Goal: Communication & Community: Answer question/provide support

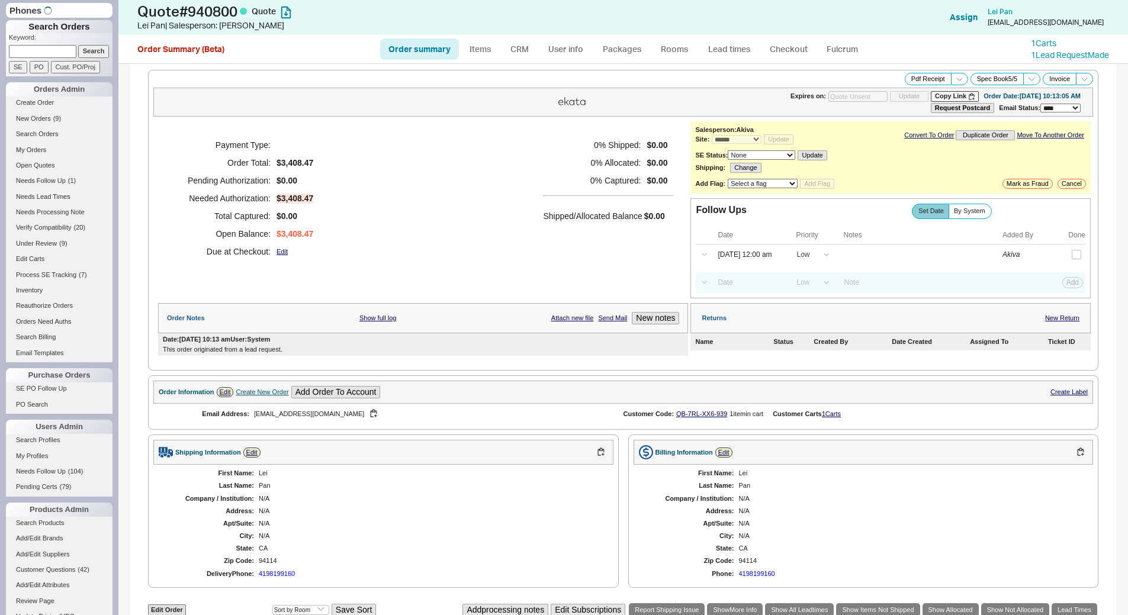
select select "*"
select select "LOW"
select select "3"
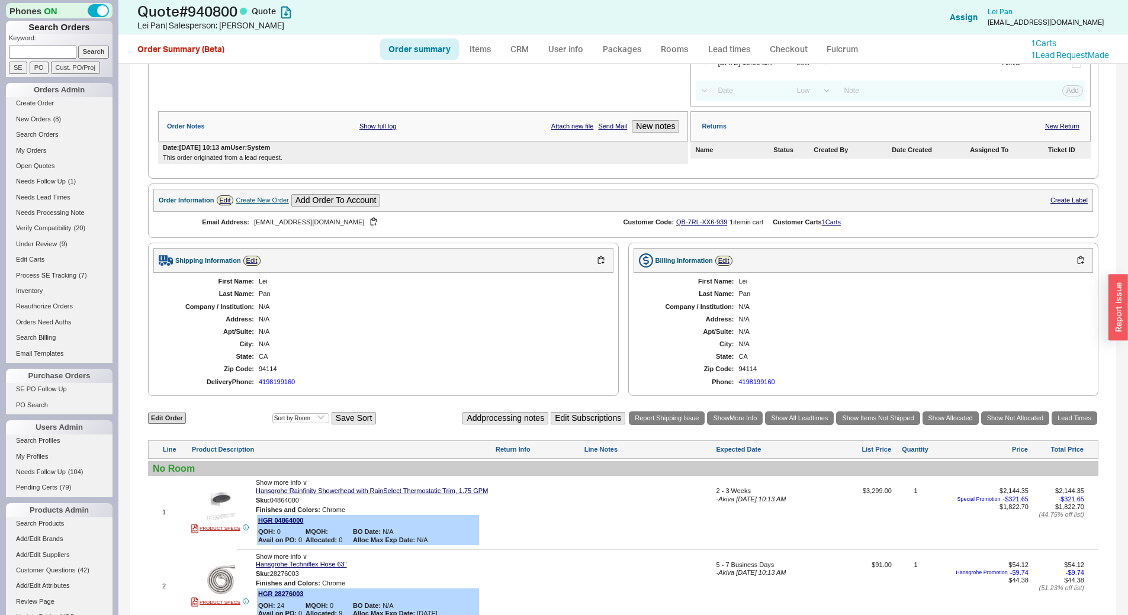
scroll to position [48, 0]
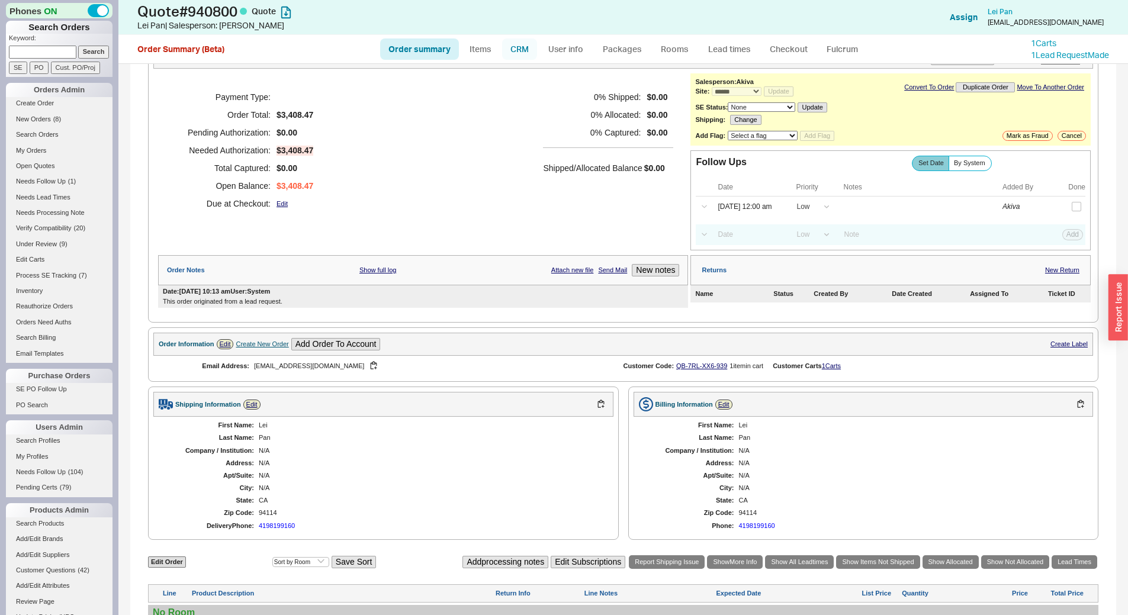
click at [519, 53] on link "CRM" at bounding box center [519, 48] width 35 height 21
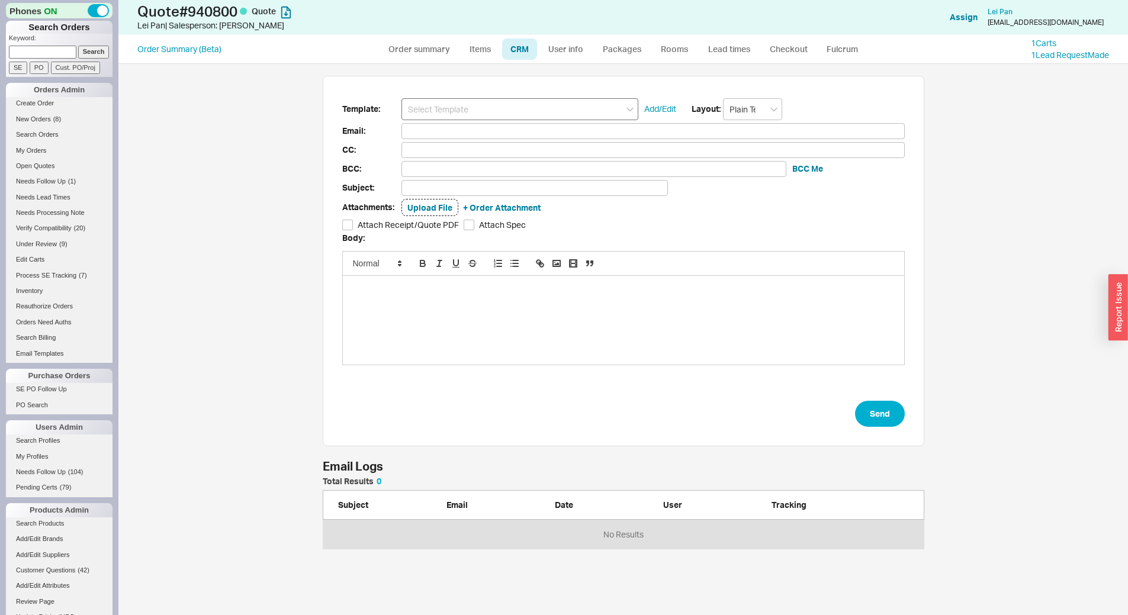
scroll to position [63, 593]
click at [534, 107] on input at bounding box center [519, 109] width 237 height 22
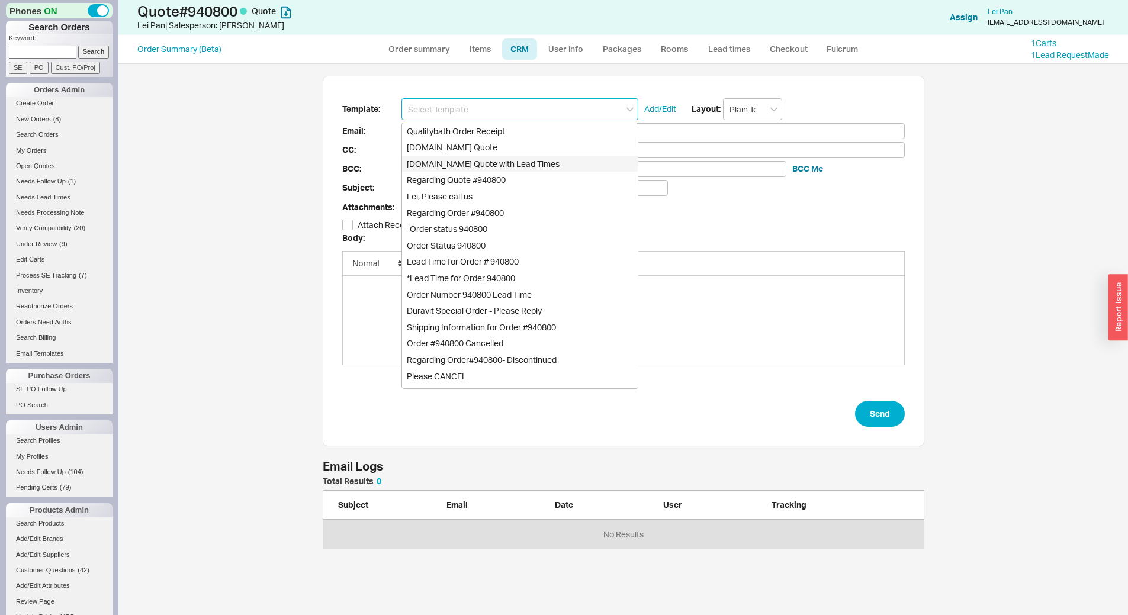
click at [571, 166] on div "[DOMAIN_NAME] Quote with Lead Times" at bounding box center [520, 164] width 236 height 17
type input "Receipt"
type input "legatopan@gmail.com"
type input "Quality Bath Quote #940800 with Lead Times"
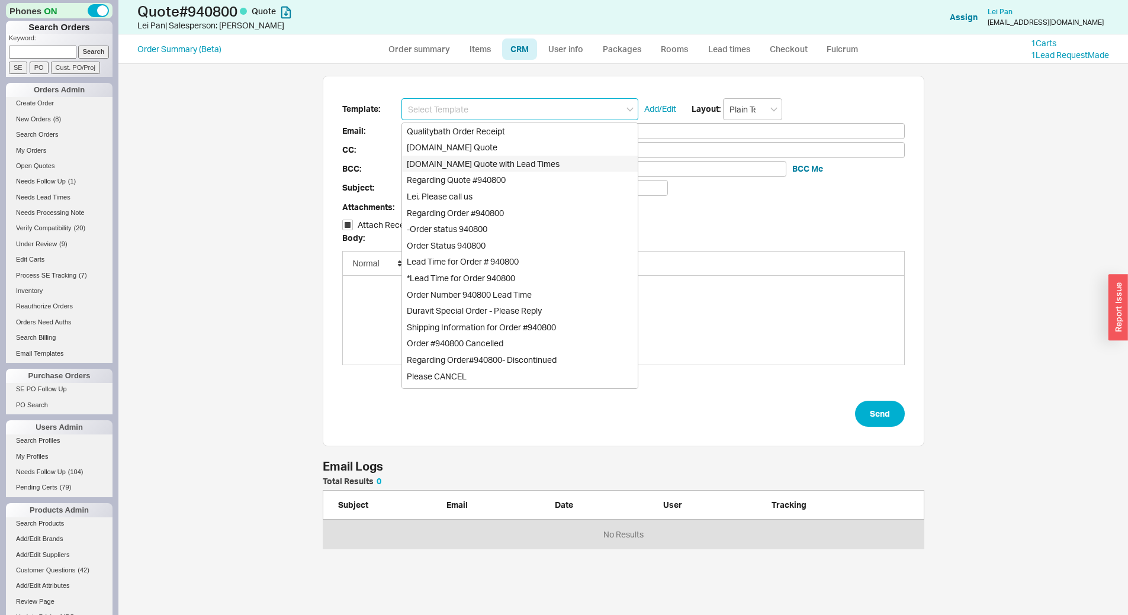
checkbox input "true"
type input "[DOMAIN_NAME] Quote with Lead Times"
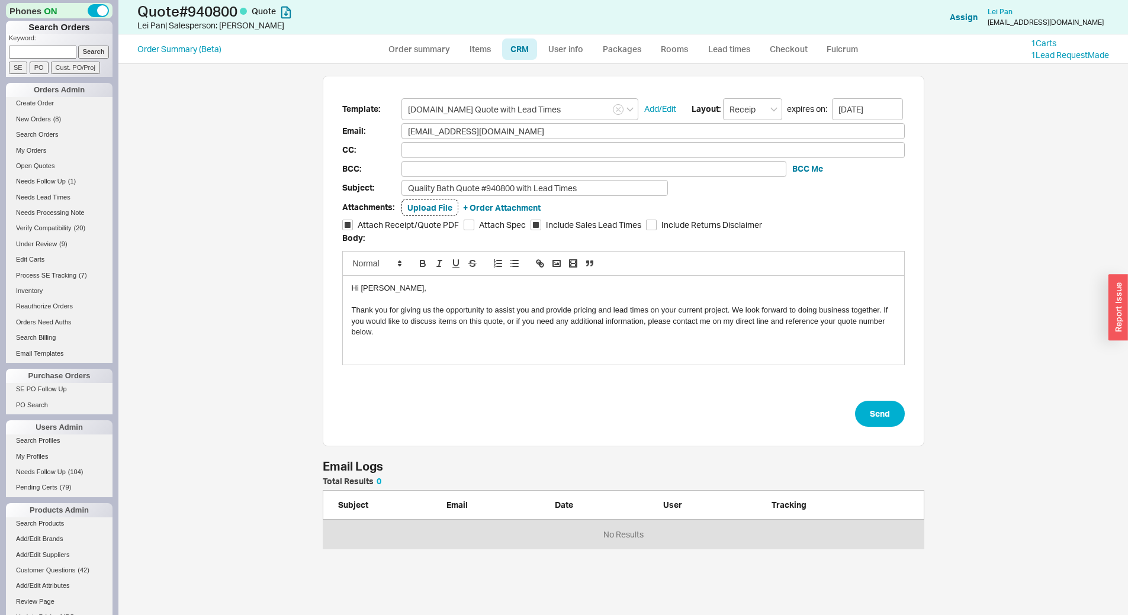
click at [873, 397] on form "Template: Qualitybath.com Quote with Lead Times Add/Edit Layout: Receipt expire…" at bounding box center [623, 262] width 562 height 329
click at [897, 407] on button "Send" at bounding box center [880, 414] width 50 height 26
select select "*"
select select "LOW"
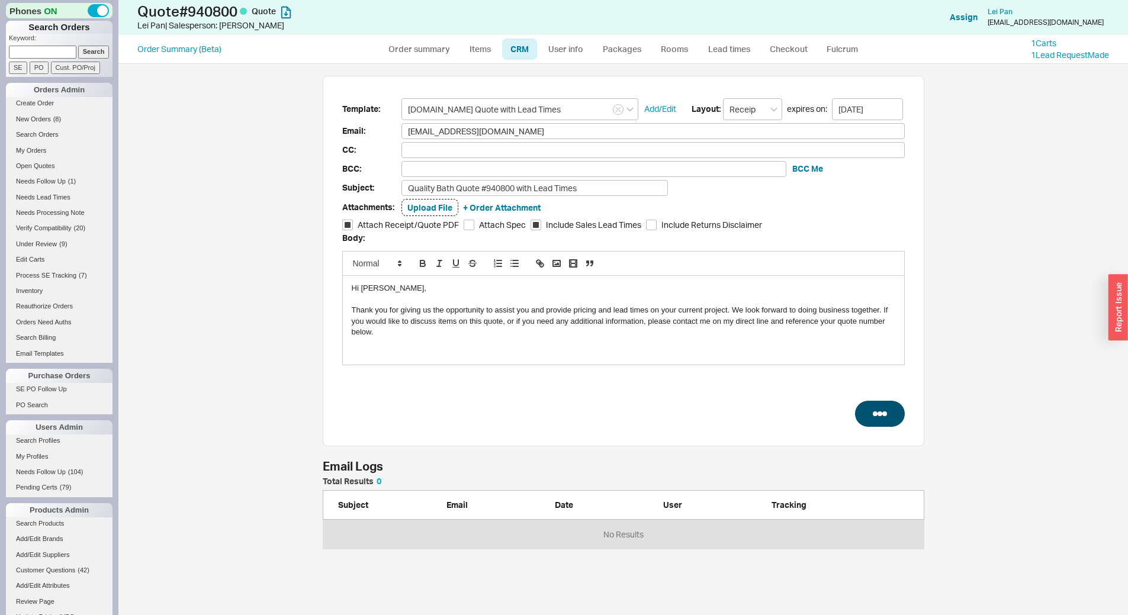
select select "LOW"
select select "3"
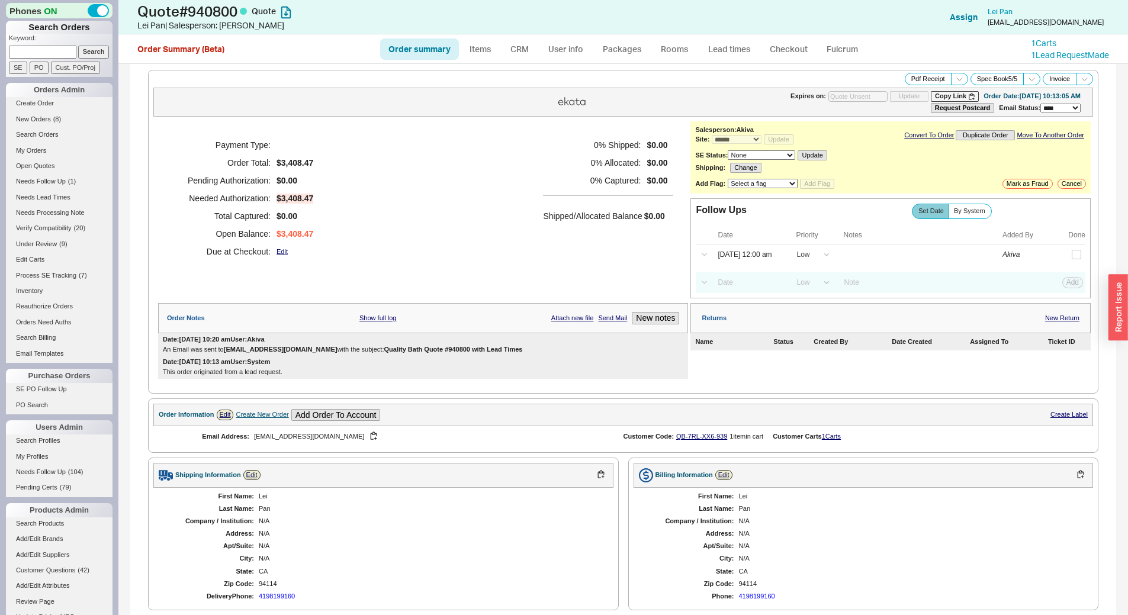
type input "[DATE]"
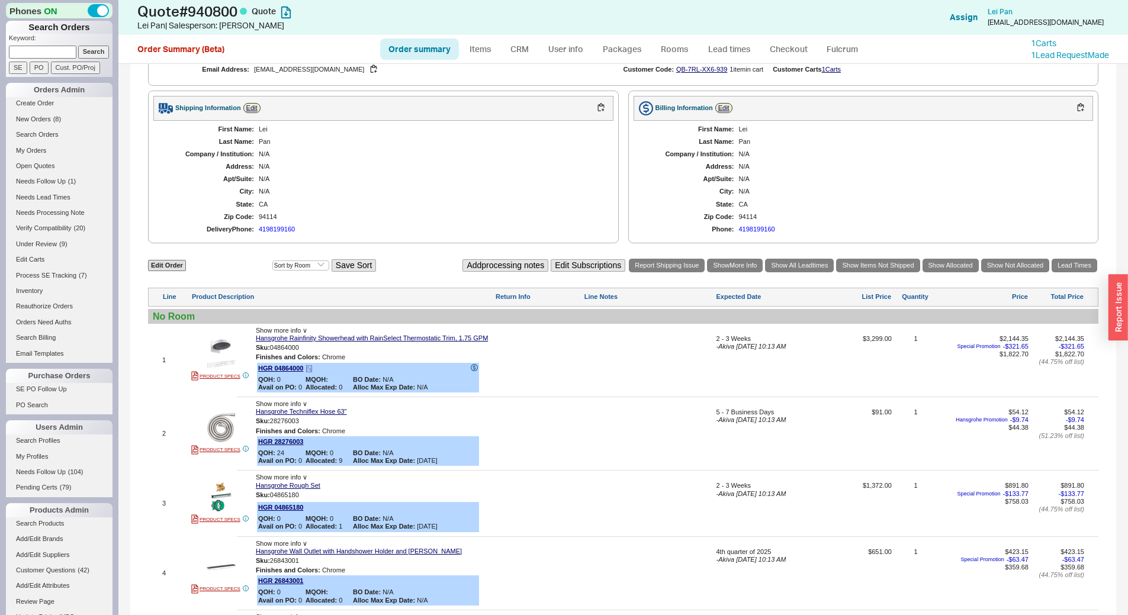
scroll to position [189, 0]
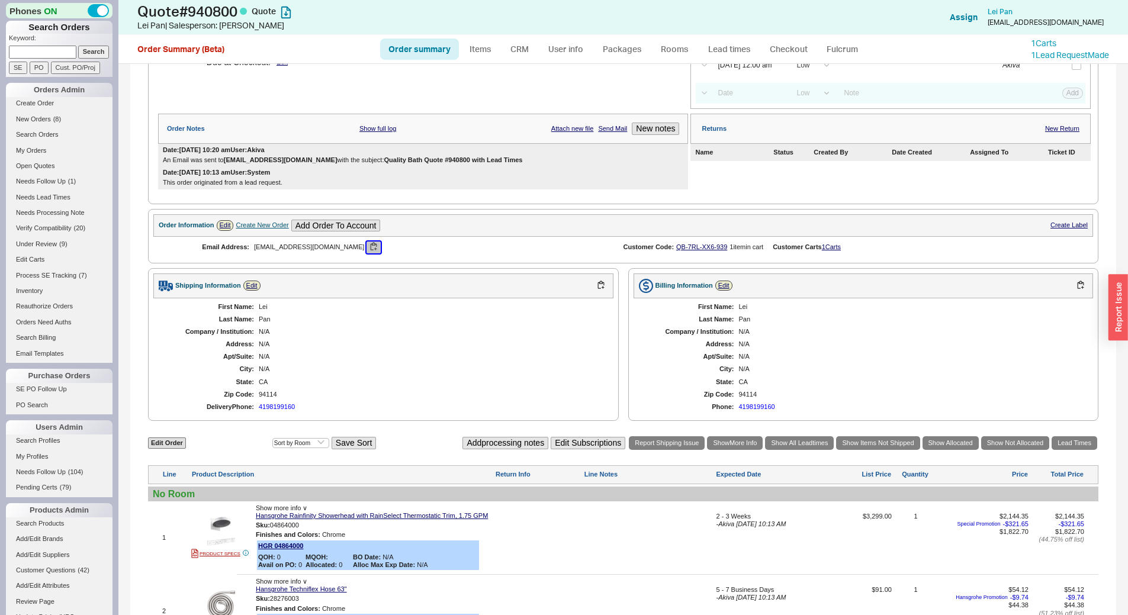
click at [366, 244] on button "button" at bounding box center [373, 247] width 14 height 11
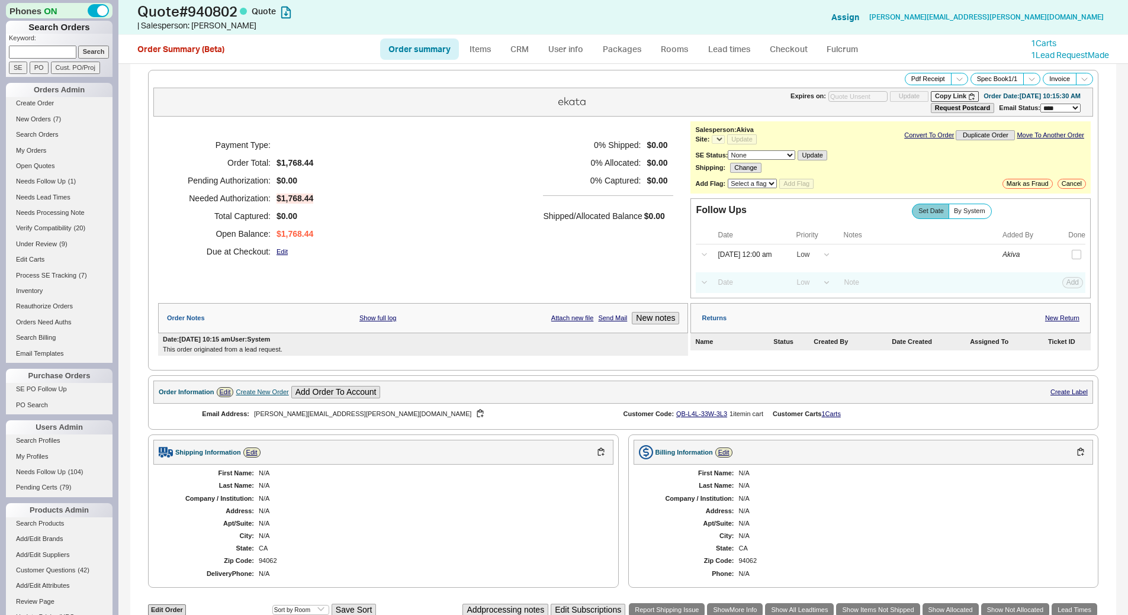
select select "*"
select select "LOW"
select select "3"
select select "*"
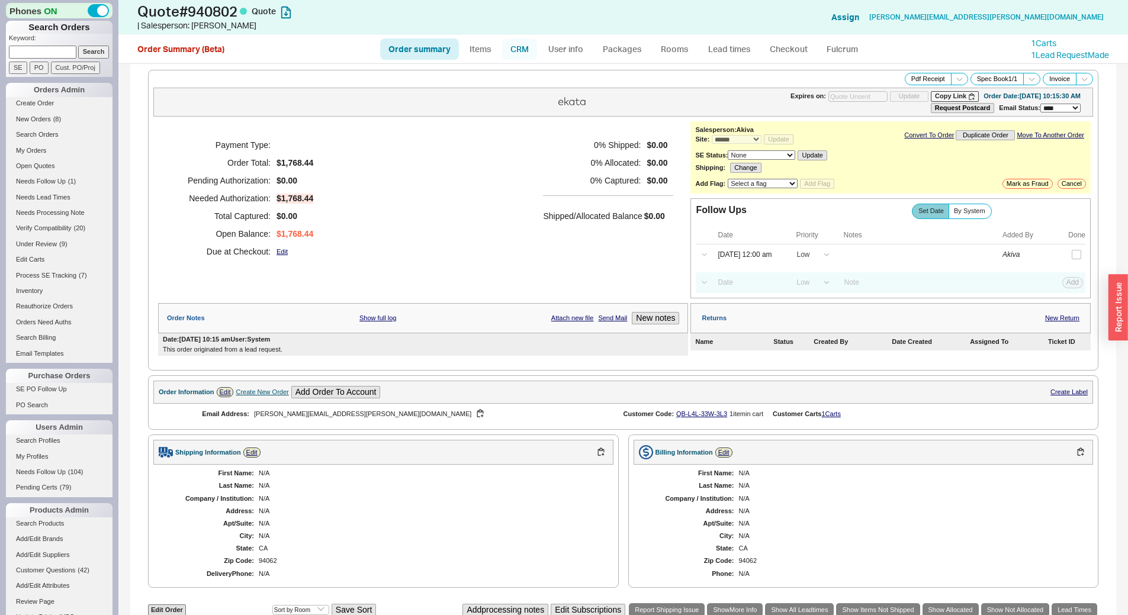
click at [526, 52] on link "CRM" at bounding box center [519, 48] width 35 height 21
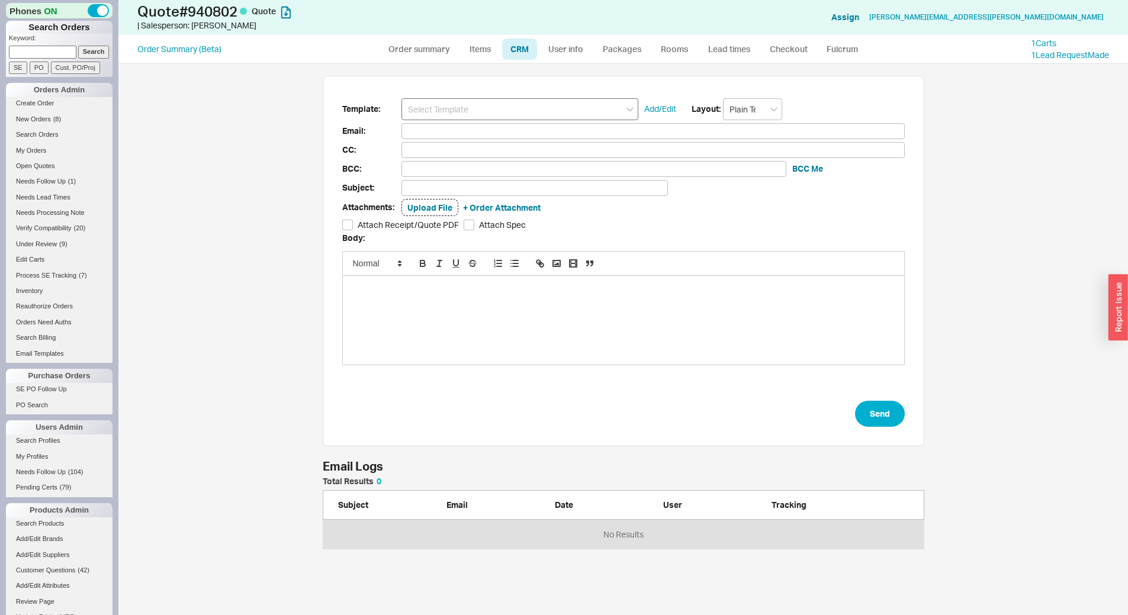
scroll to position [63, 593]
click at [538, 115] on input at bounding box center [519, 109] width 237 height 22
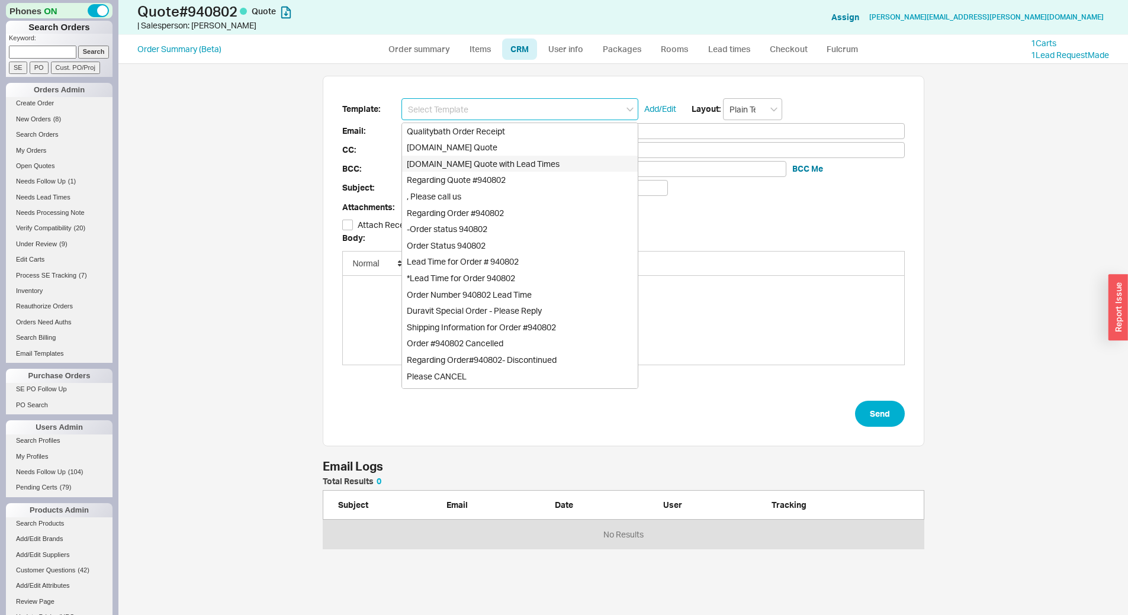
click at [559, 166] on div "[DOMAIN_NAME] Quote with Lead Times" at bounding box center [520, 164] width 236 height 17
type input "Receipt"
type input "newman.jennifer@gmail.com"
type input "Quality Bath Quote #940802 with Lead Times"
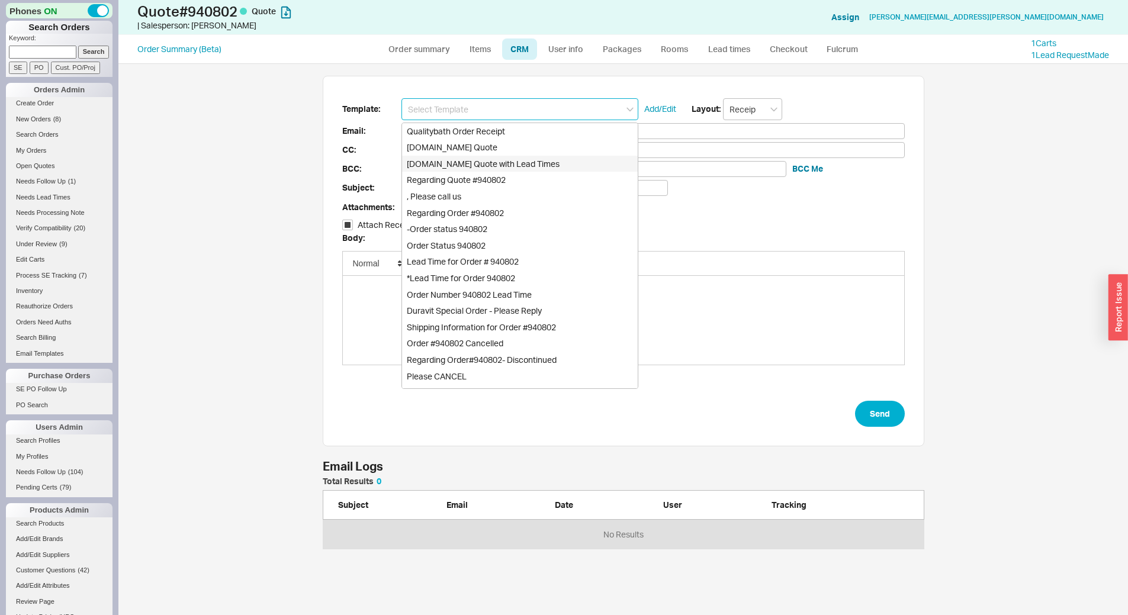
checkbox input "true"
type input "[DOMAIN_NAME] Quote with Lead Times"
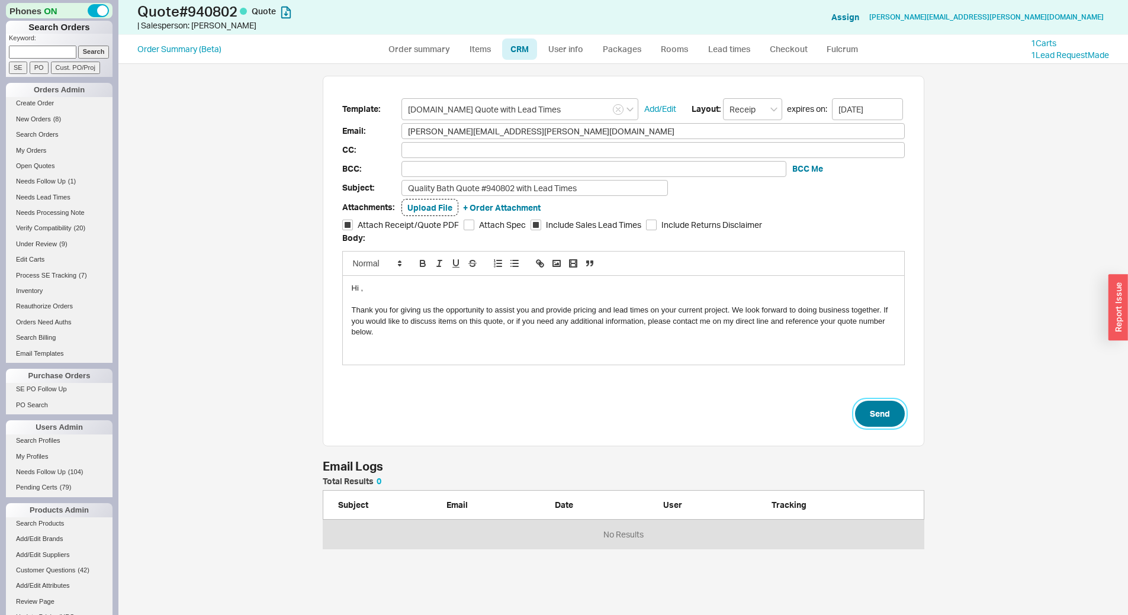
click at [886, 413] on button "Send" at bounding box center [880, 414] width 50 height 26
select select "*"
select select "LOW"
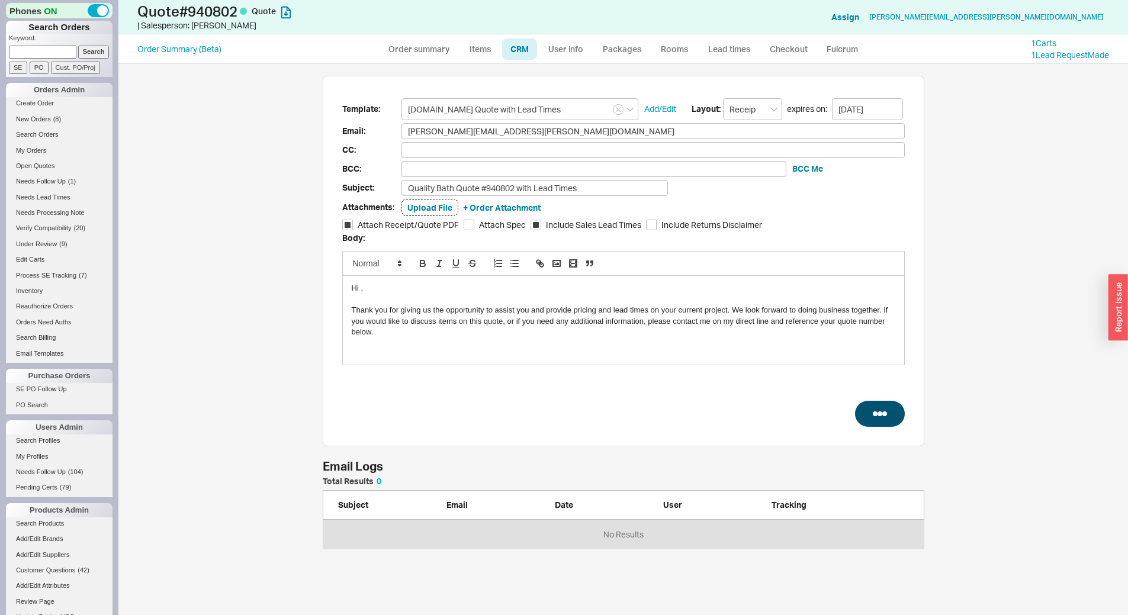
select select "3"
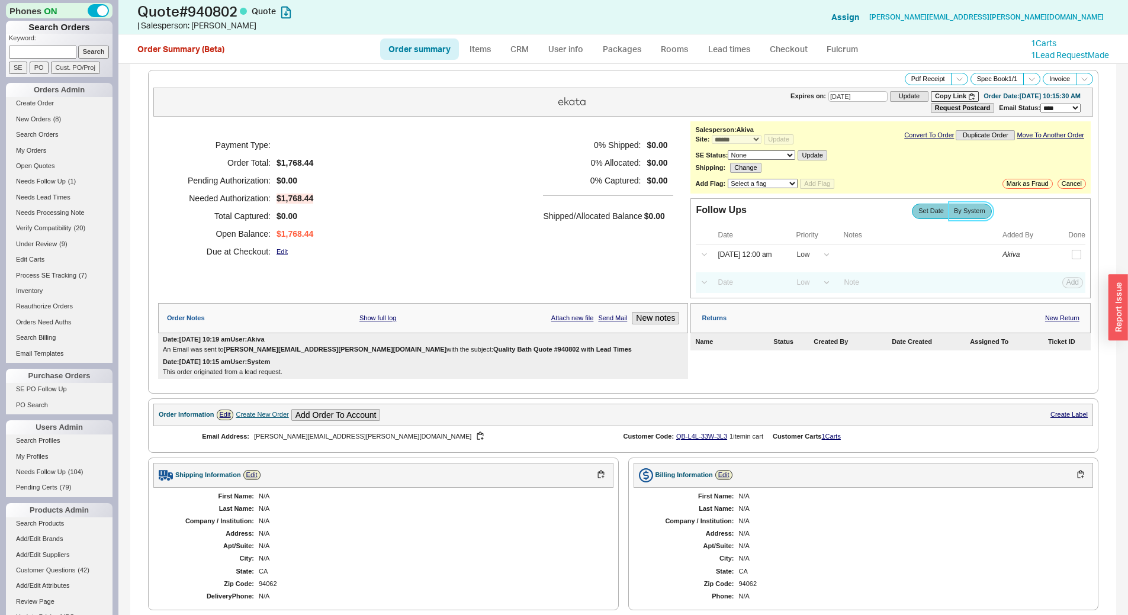
click at [977, 212] on span "By System" at bounding box center [969, 211] width 31 height 8
click at [0, 0] on input "By System" at bounding box center [0, 0] width 0 height 0
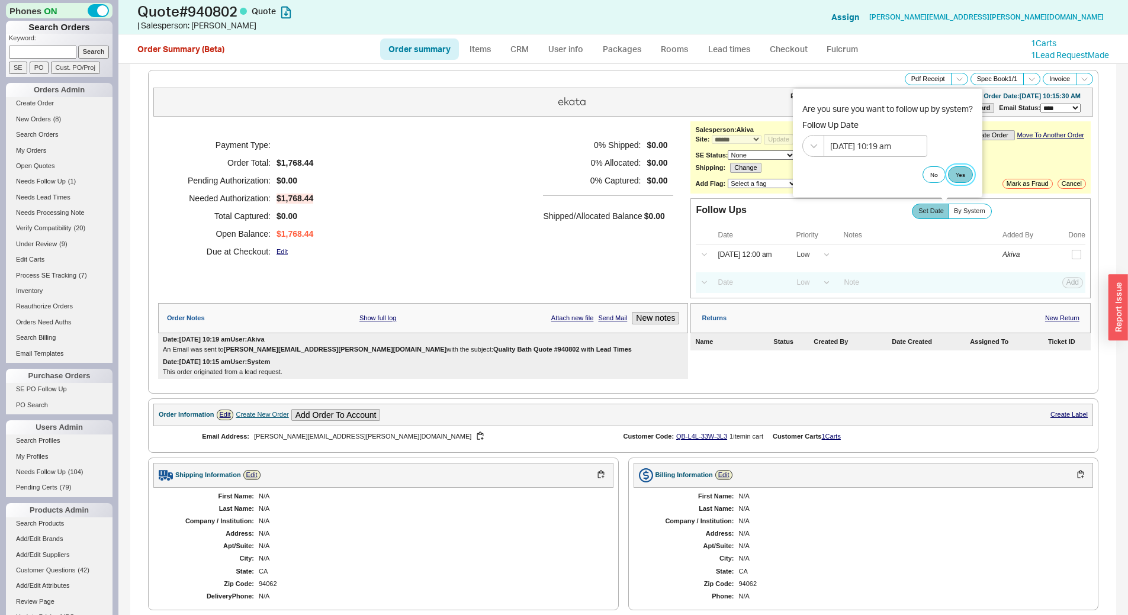
click at [967, 175] on button "Yes" at bounding box center [960, 174] width 25 height 17
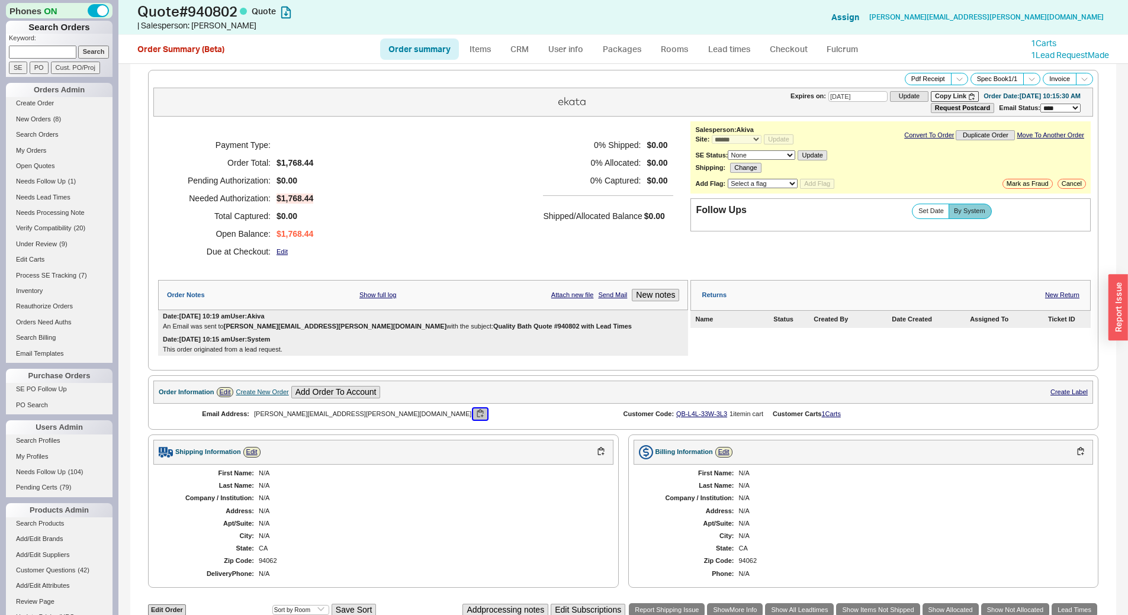
click at [473, 411] on button "button" at bounding box center [480, 413] width 14 height 11
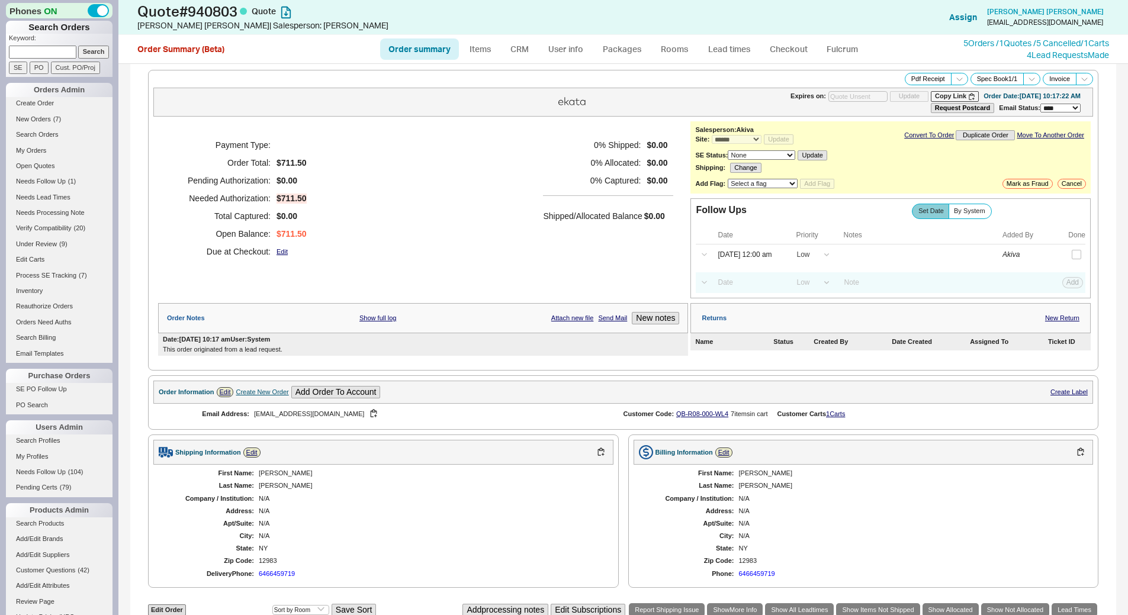
select select "*"
select select "LOW"
select select "3"
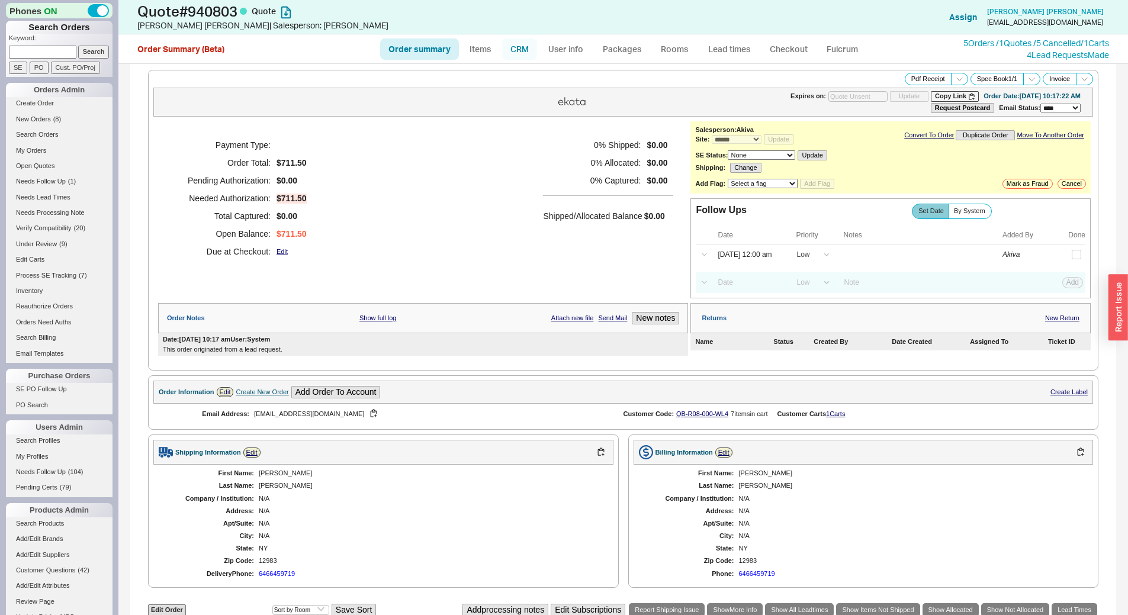
click at [526, 50] on link "CRM" at bounding box center [519, 48] width 35 height 21
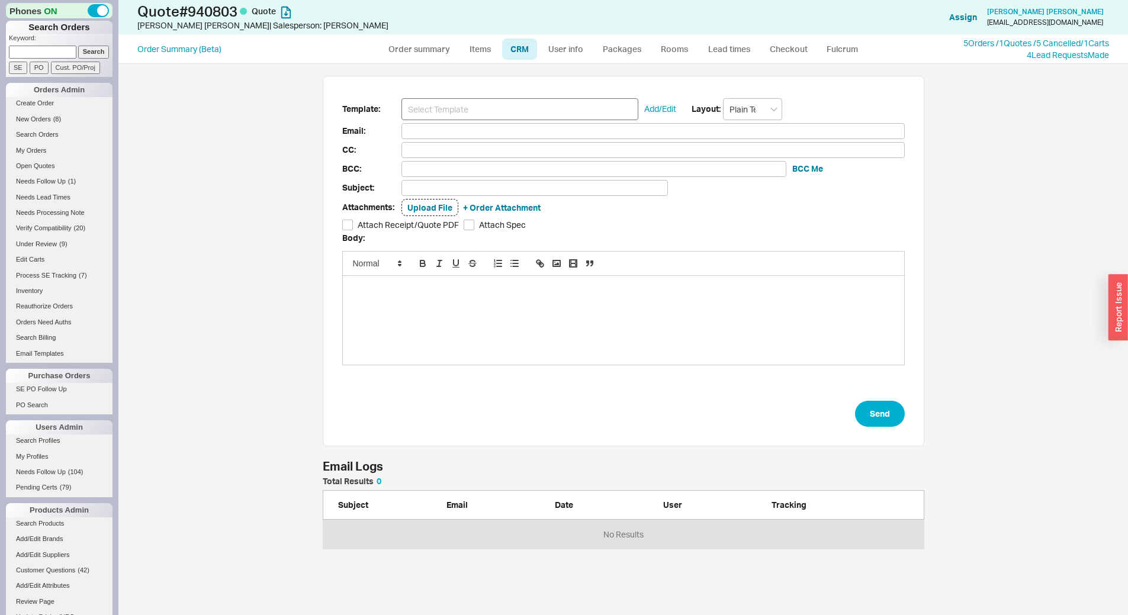
scroll to position [543, 1000]
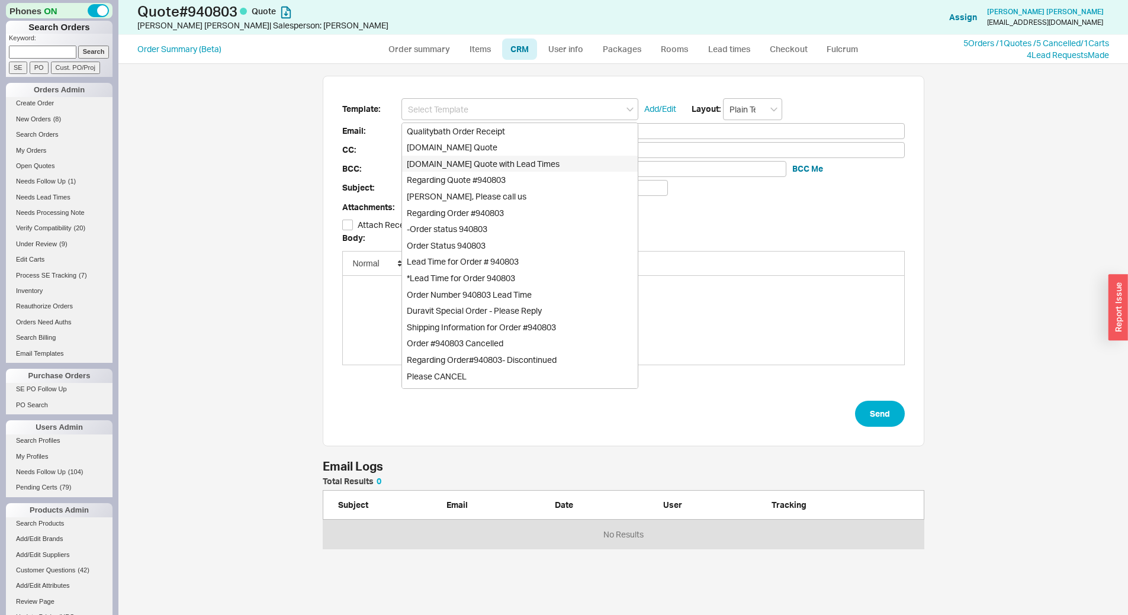
click at [562, 162] on div "[DOMAIN_NAME] Quote with Lead Times" at bounding box center [520, 164] width 236 height 17
type input "Receipt"
type input "[EMAIL_ADDRESS][DOMAIN_NAME]"
type input "Quality Bath Quote #940803 with Lead Times"
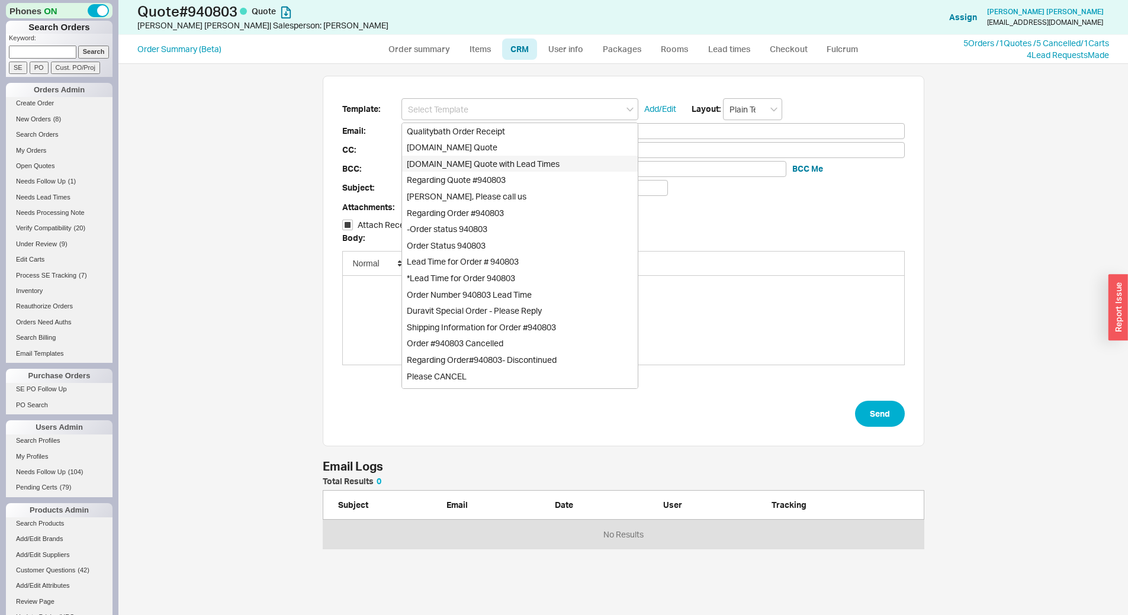
checkbox input "true"
type input "[DOMAIN_NAME] Quote with Lead Times"
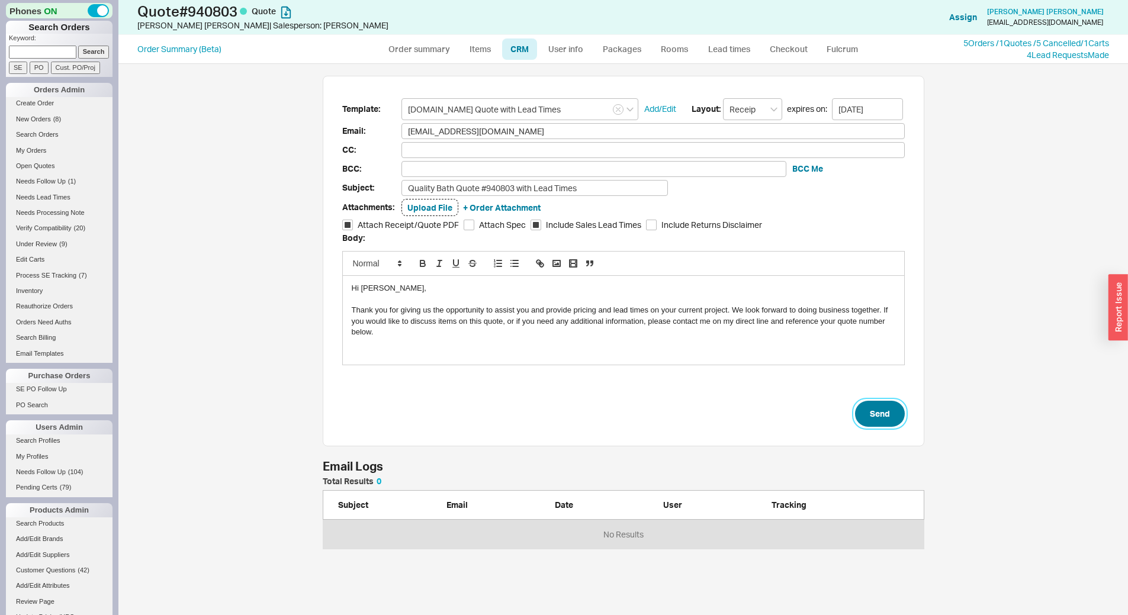
click at [871, 414] on button "Send" at bounding box center [880, 414] width 50 height 26
select select "*"
select select "LOW"
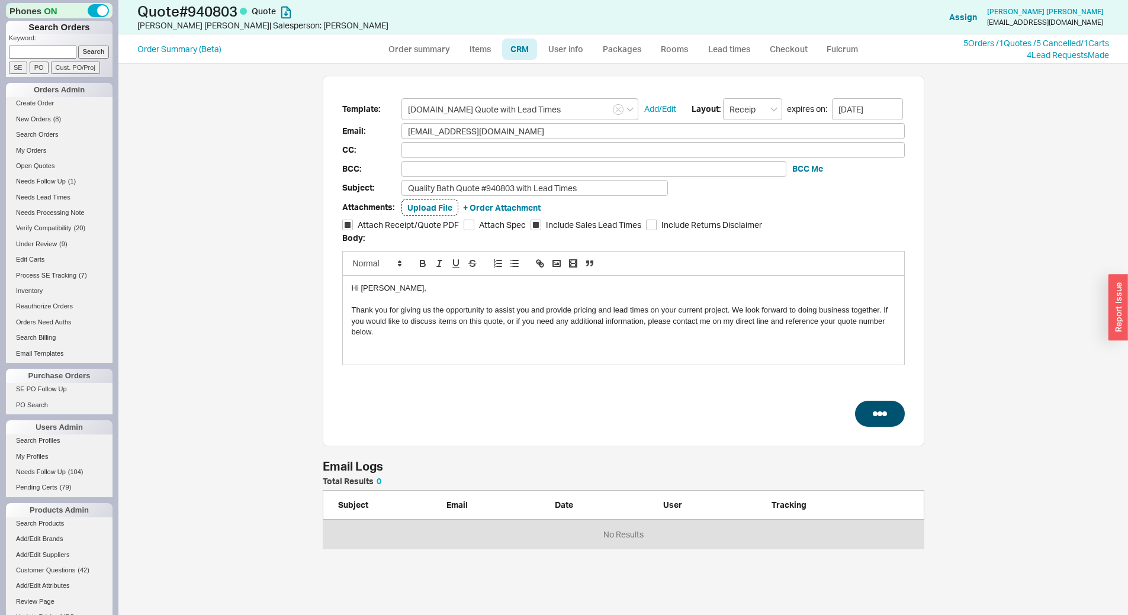
select select "3"
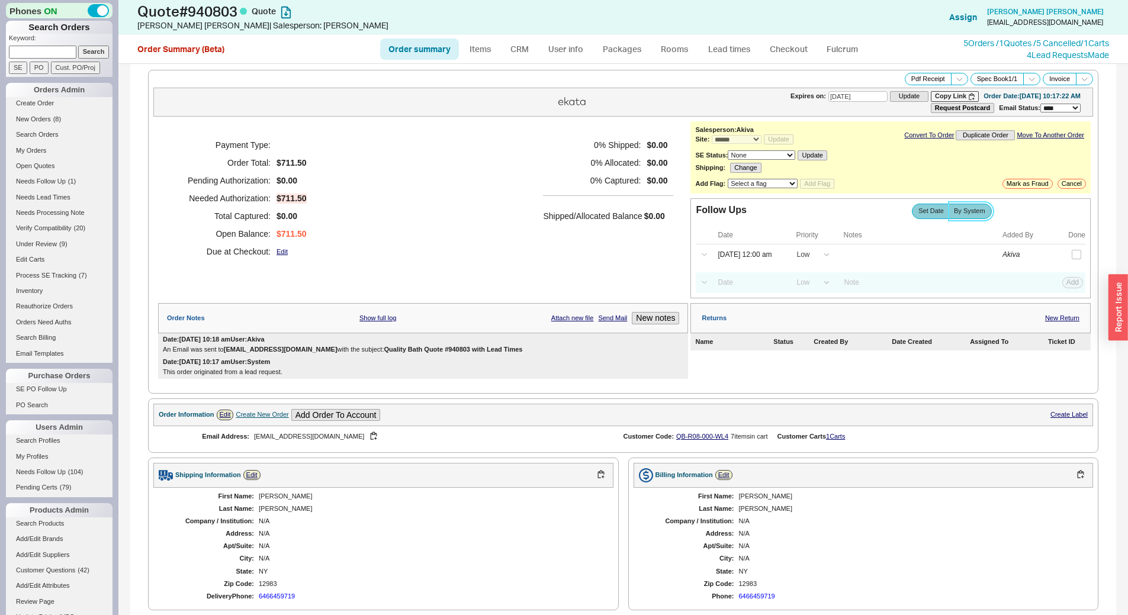
click at [955, 210] on span "By System" at bounding box center [969, 211] width 31 height 8
click at [0, 0] on input "By System" at bounding box center [0, 0] width 0 height 0
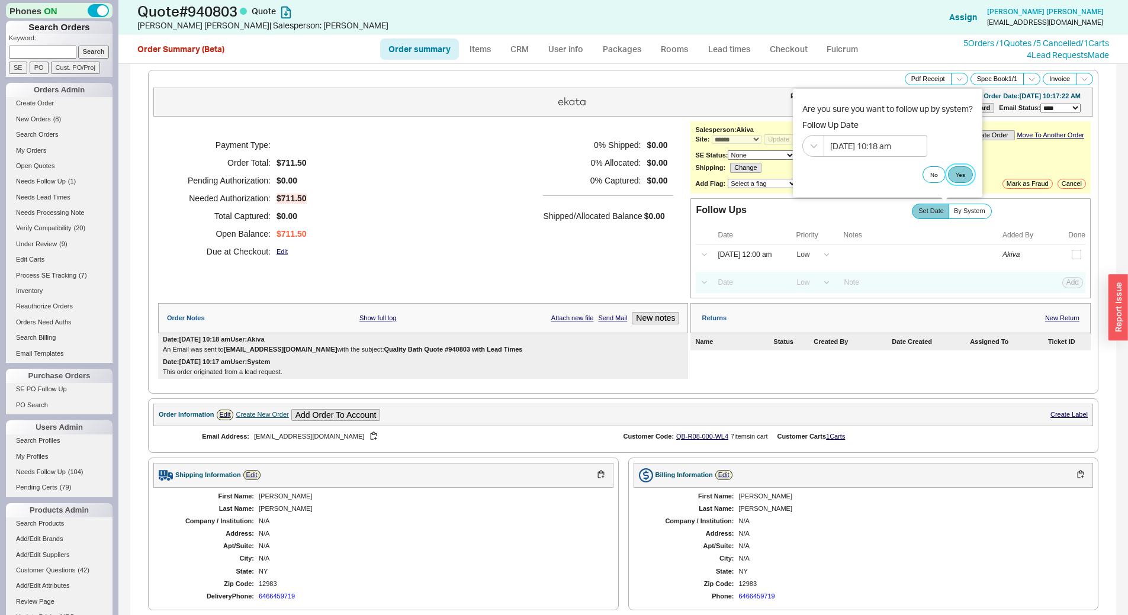
click at [956, 173] on button "Yes" at bounding box center [960, 174] width 25 height 17
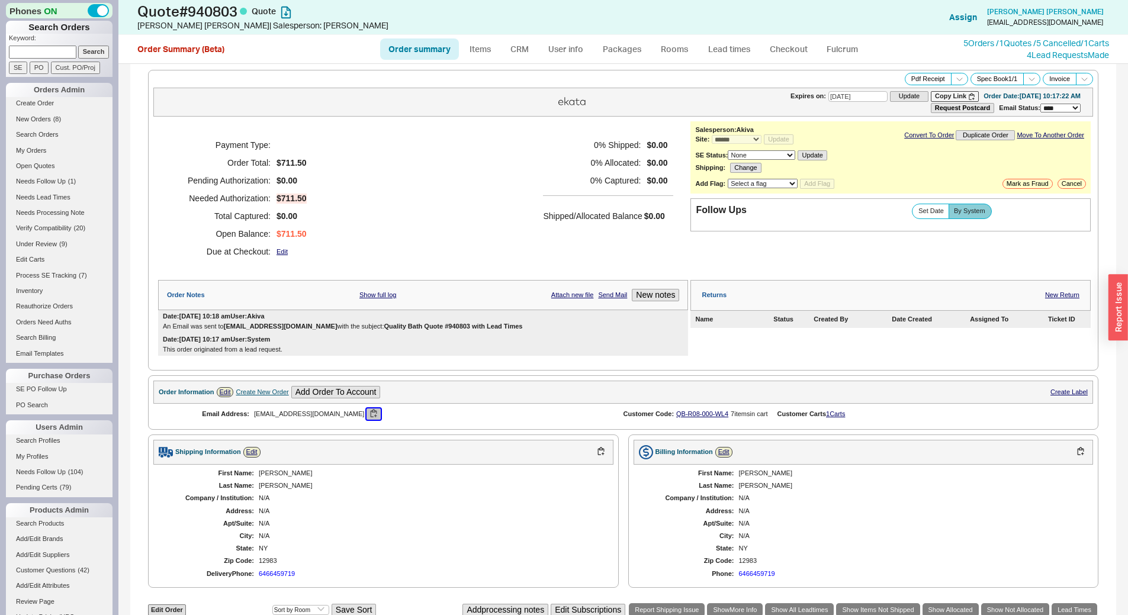
click at [366, 414] on button "button" at bounding box center [373, 413] width 14 height 11
